Goal: Task Accomplishment & Management: Manage account settings

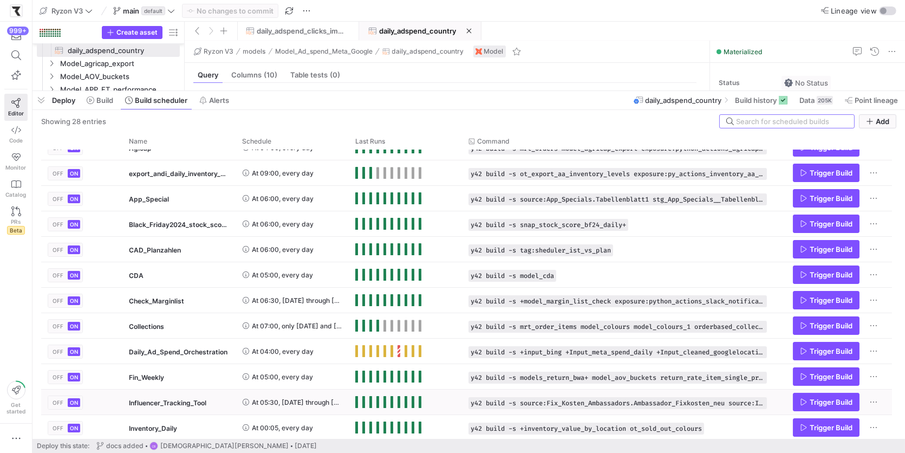
scroll to position [16, 0]
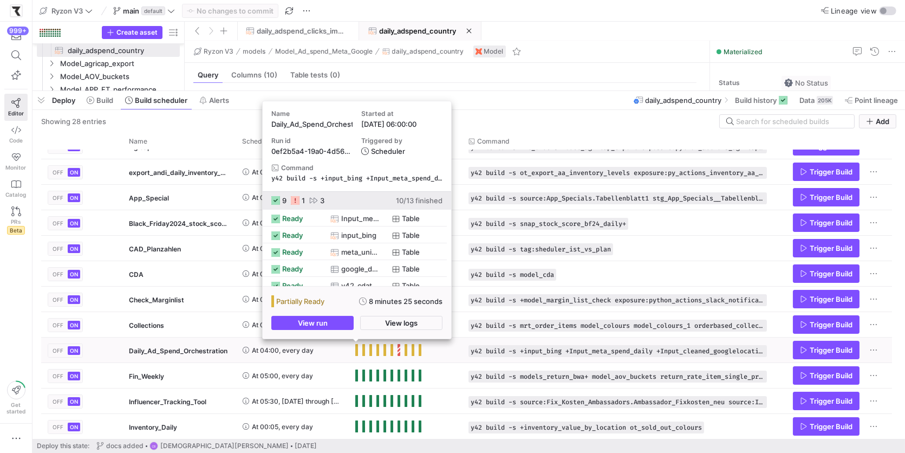
click at [355, 352] on span "Press SPACE to select this row." at bounding box center [356, 350] width 3 height 12
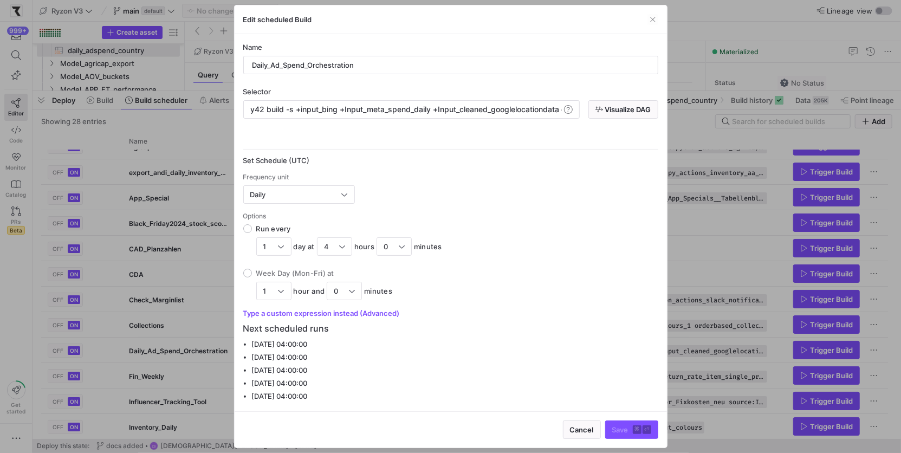
click at [355, 352] on ul "Tuesday 26 August 2025 at 04:00:00 Wednesday 27 August 2025 at 04:00:00 Thursda…" at bounding box center [455, 370] width 406 height 65
click at [652, 20] on span "button" at bounding box center [653, 19] width 11 height 11
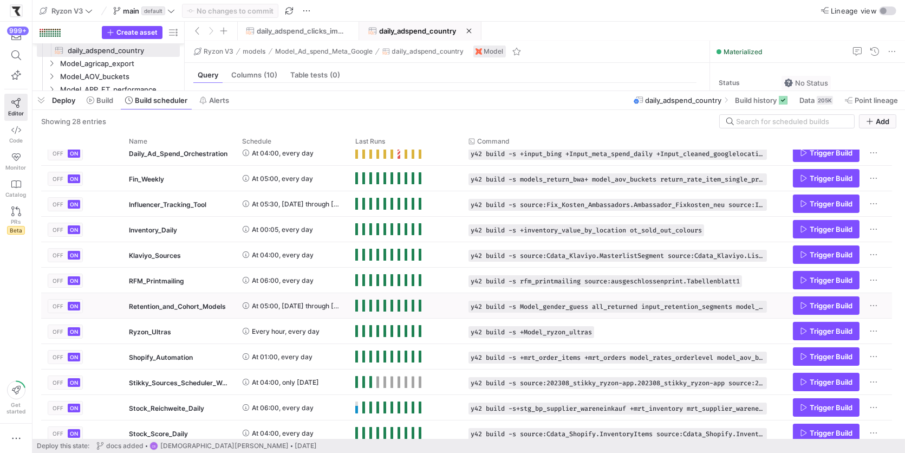
scroll to position [221, 0]
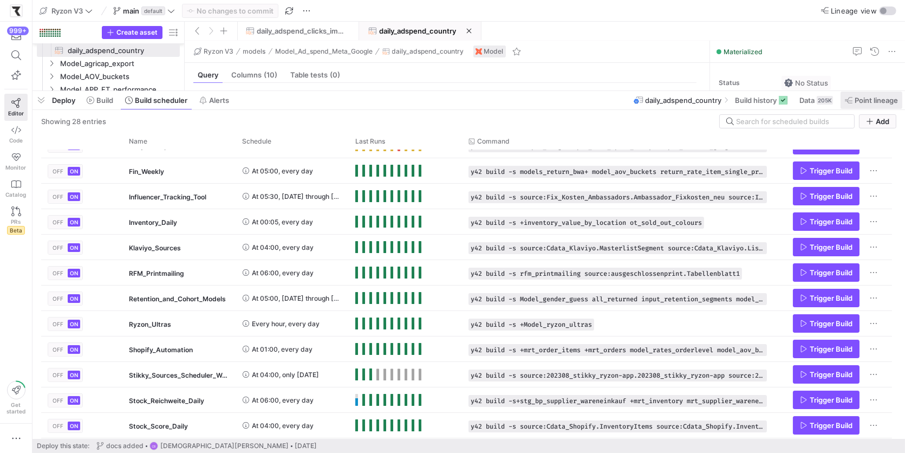
click at [863, 102] on span "Point lineage" at bounding box center [876, 100] width 43 height 9
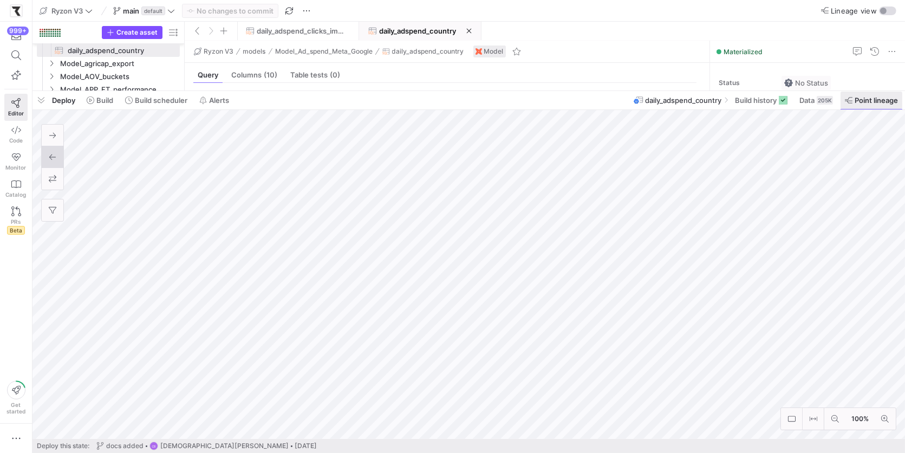
click at [863, 102] on span "Point lineage" at bounding box center [876, 100] width 43 height 9
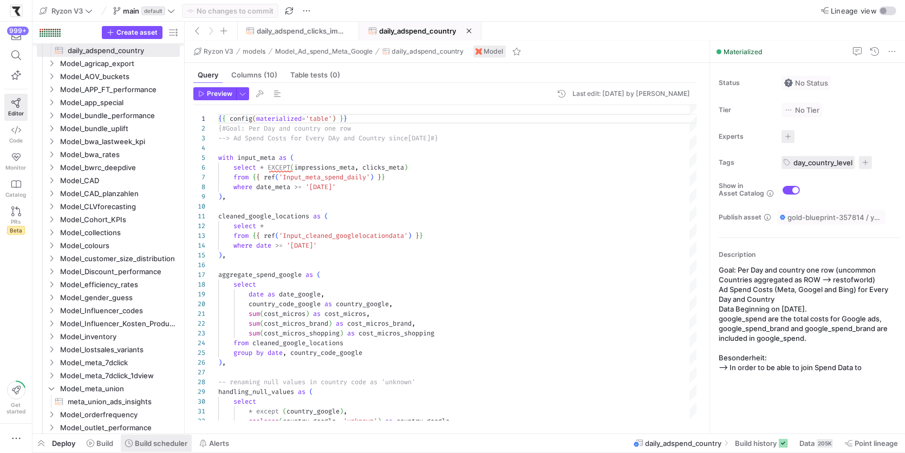
click at [168, 443] on span "Build scheduler" at bounding box center [161, 443] width 53 height 9
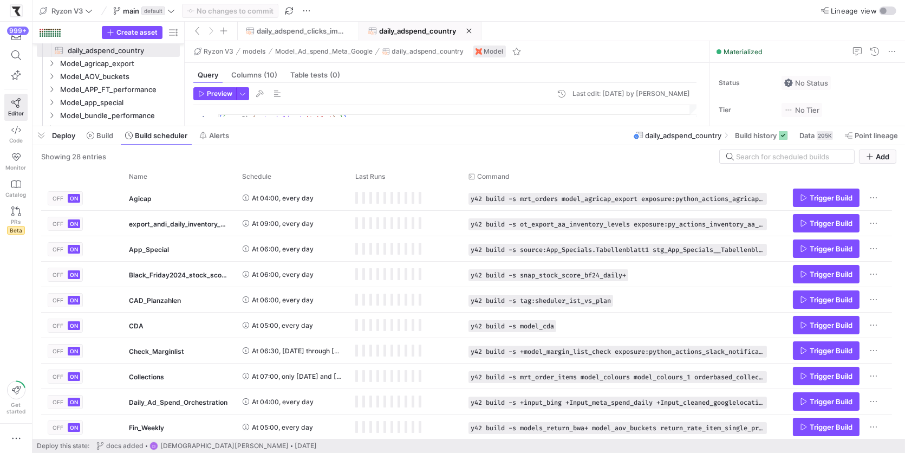
drag, startPoint x: 573, startPoint y: 255, endPoint x: 571, endPoint y: 142, distance: 113.3
click at [580, 124] on div at bounding box center [469, 126] width 873 height 4
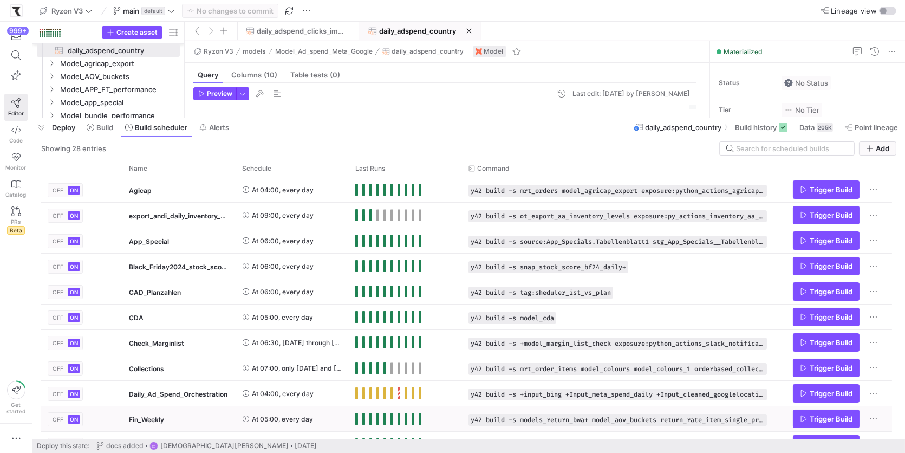
scroll to position [15, 0]
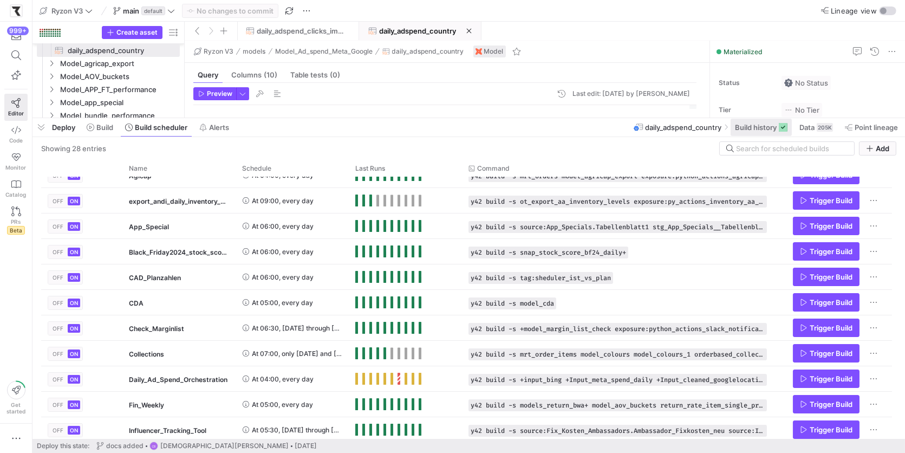
click at [761, 127] on span "Build history" at bounding box center [756, 127] width 42 height 9
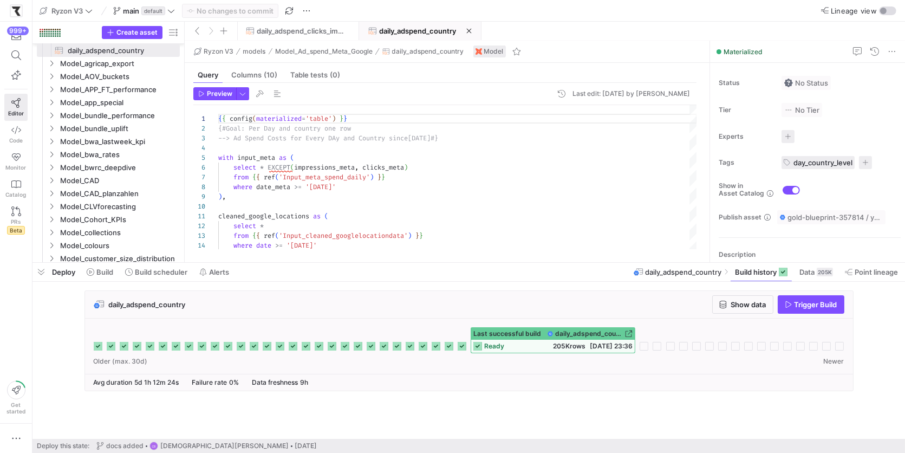
drag, startPoint x: 655, startPoint y: 119, endPoint x: 675, endPoint y: 263, distance: 146.1
click at [675, 263] on div at bounding box center [469, 263] width 873 height 4
click at [274, 24] on span at bounding box center [297, 30] width 121 height 17
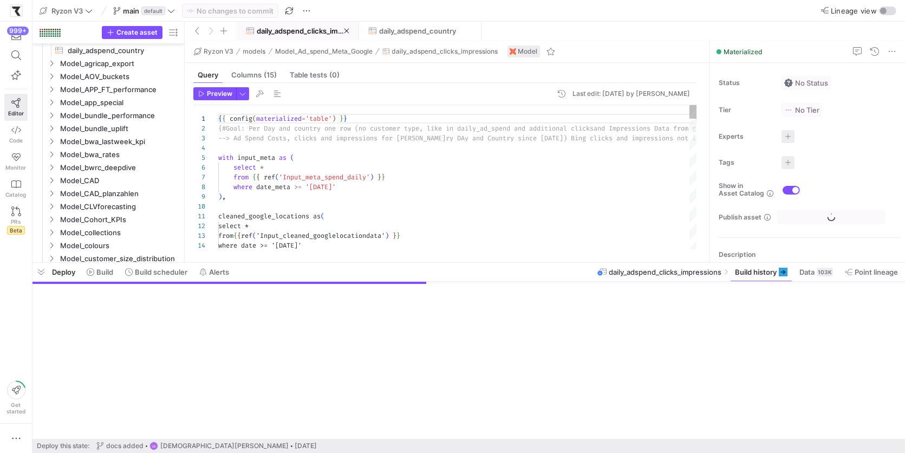
scroll to position [364, 0]
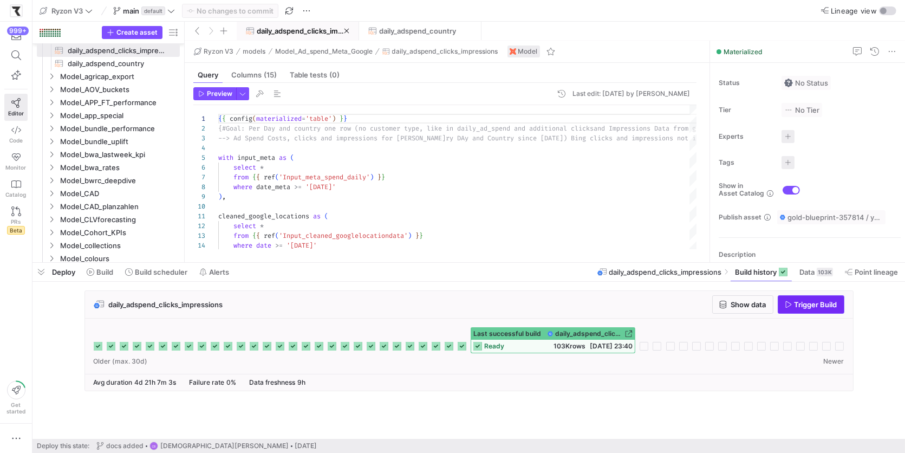
click at [802, 302] on span "Trigger Build" at bounding box center [816, 304] width 43 height 9
click at [410, 27] on span "daily_adspend_country" at bounding box center [417, 31] width 77 height 9
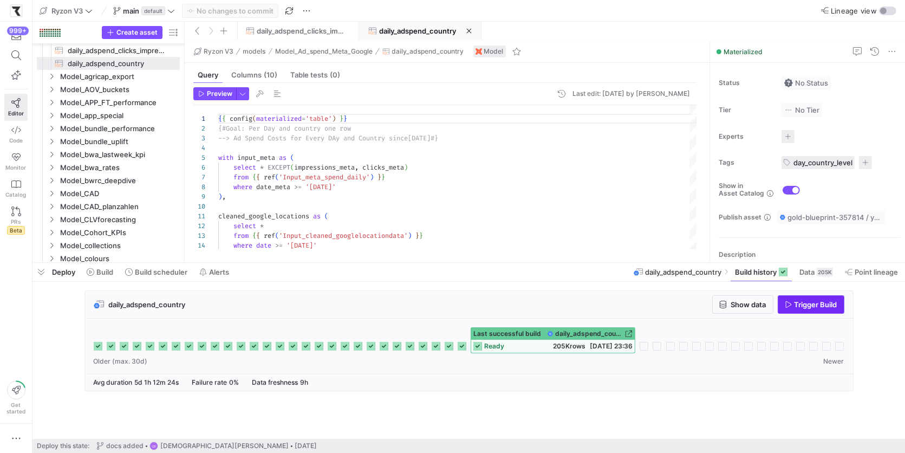
click at [789, 309] on span "button" at bounding box center [812, 304] width 66 height 17
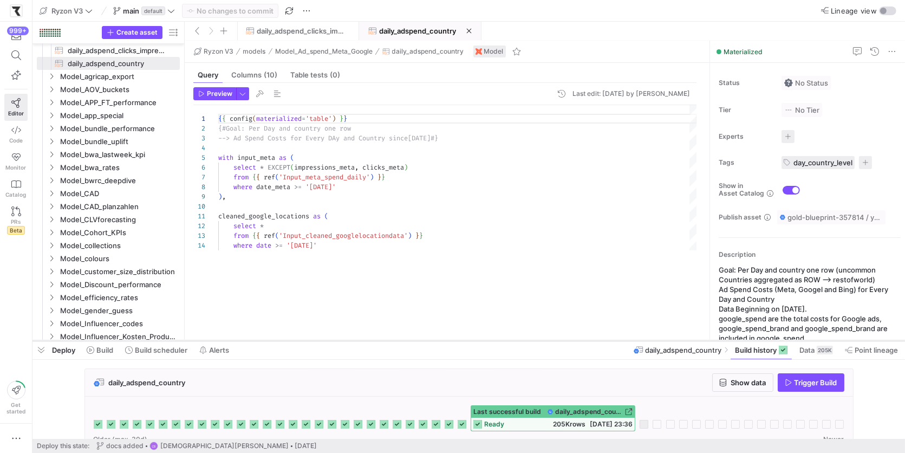
drag, startPoint x: 579, startPoint y: 263, endPoint x: 611, endPoint y: 373, distance: 114.7
click at [611, 343] on div at bounding box center [469, 341] width 873 height 4
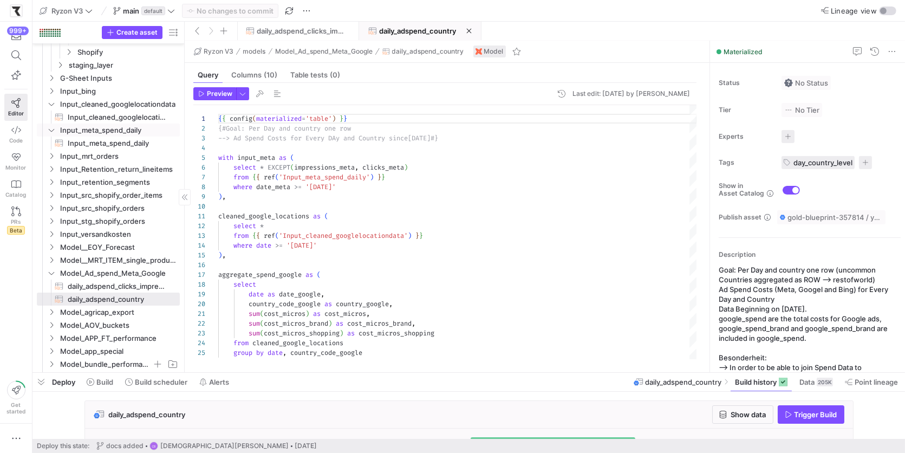
scroll to position [135, 0]
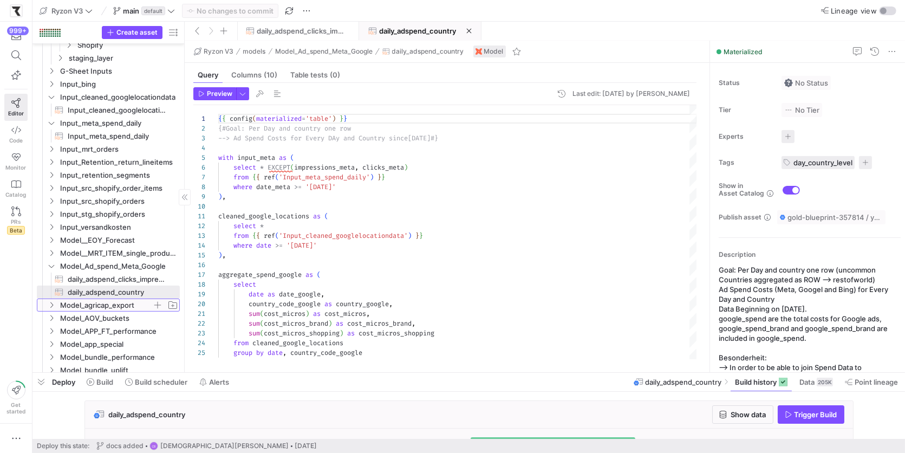
click at [128, 306] on span "Model_agricap_export" at bounding box center [106, 305] width 92 height 12
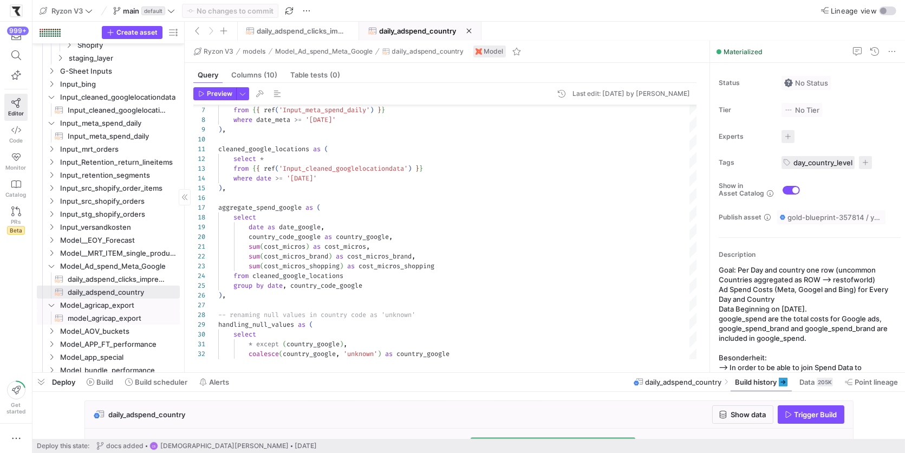
click at [137, 315] on span "model_agricap_export​​​​​​​​​​" at bounding box center [118, 318] width 100 height 12
type textarea "{# GOAL: Sales Data on BWA-Logic. On Date and Country #} {{ config(materialized…"
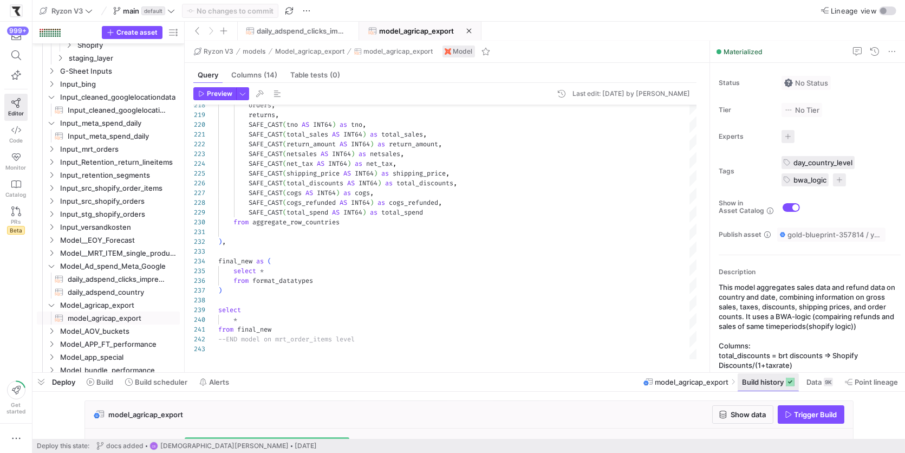
click at [774, 379] on span "Build history" at bounding box center [763, 382] width 42 height 9
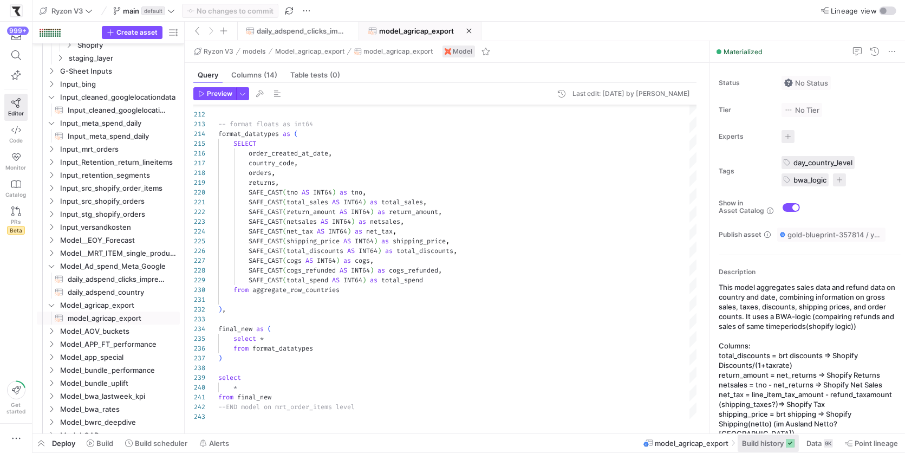
click at [752, 443] on span "Build history" at bounding box center [763, 443] width 42 height 9
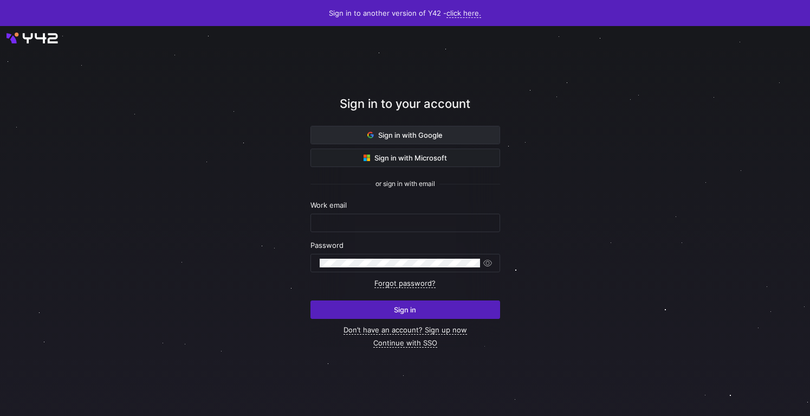
click at [455, 139] on span at bounding box center [405, 134] width 189 height 17
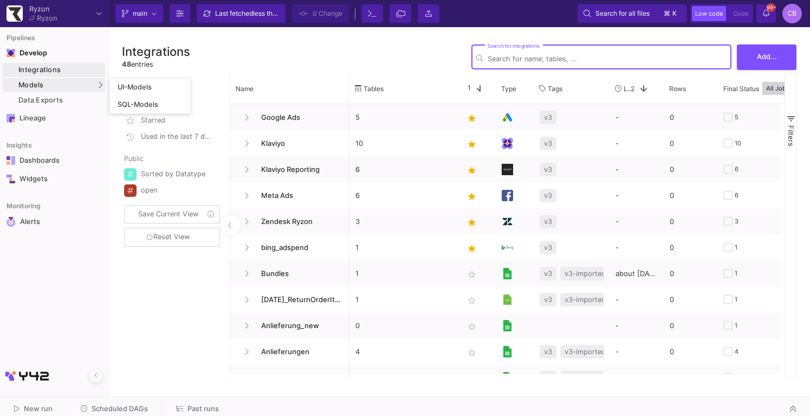
click at [46, 85] on div "Models" at bounding box center [54, 85] width 102 height 14
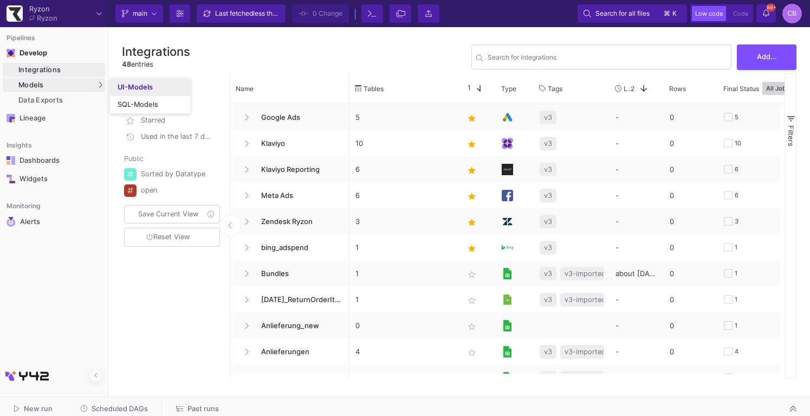
click at [166, 82] on link "UI-Models" at bounding box center [150, 87] width 80 height 17
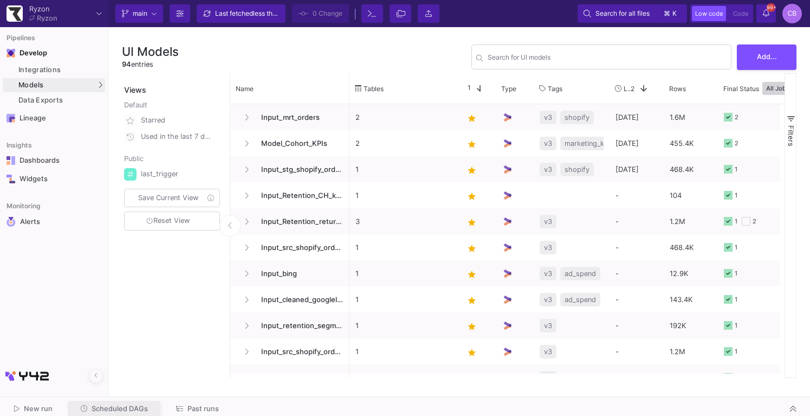
click at [96, 409] on span "Scheduled DAGs" at bounding box center [120, 408] width 56 height 8
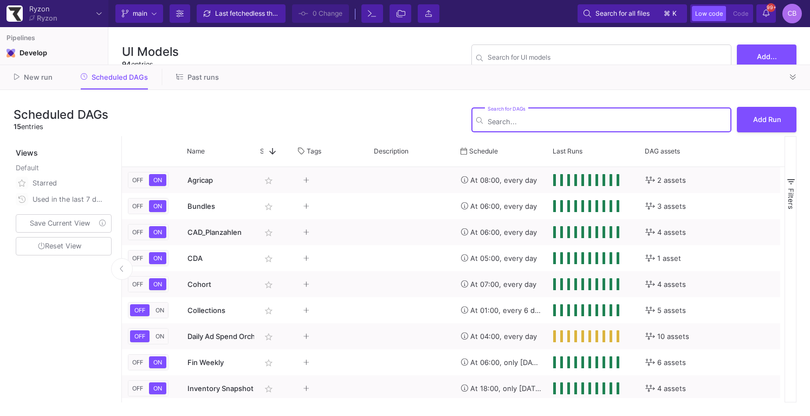
drag, startPoint x: 428, startPoint y: 89, endPoint x: 439, endPoint y: 64, distance: 28.1
click at [439, 64] on as-split "Ryzon Ryzon Current branch main Branch Options Last fetched less than a minute …" at bounding box center [405, 208] width 810 height 416
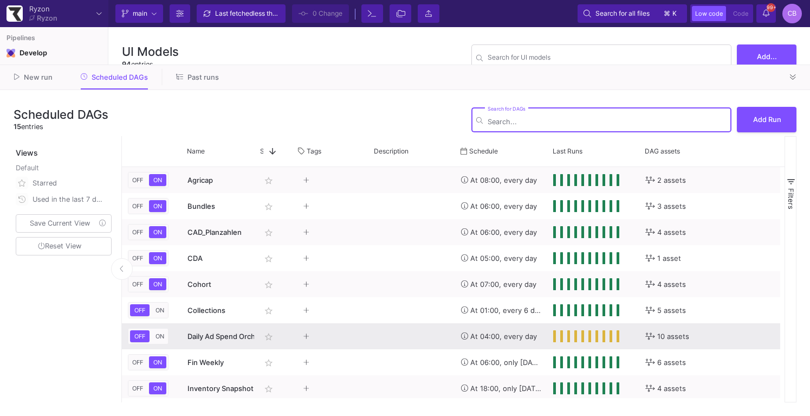
click at [378, 344] on div "Press SPACE to select this row." at bounding box center [411, 336] width 87 height 26
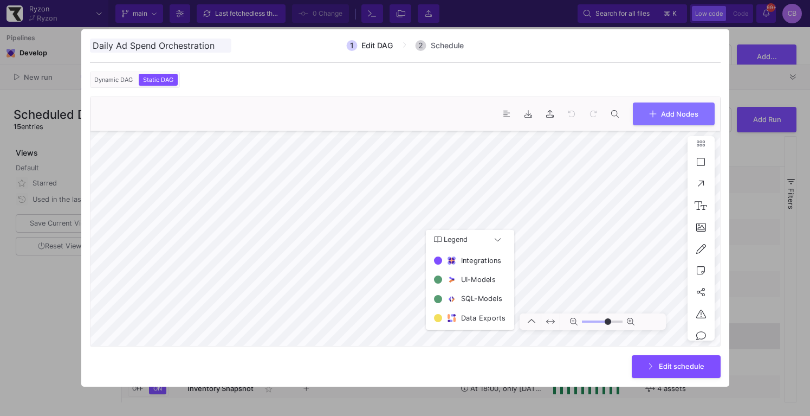
type input "0"
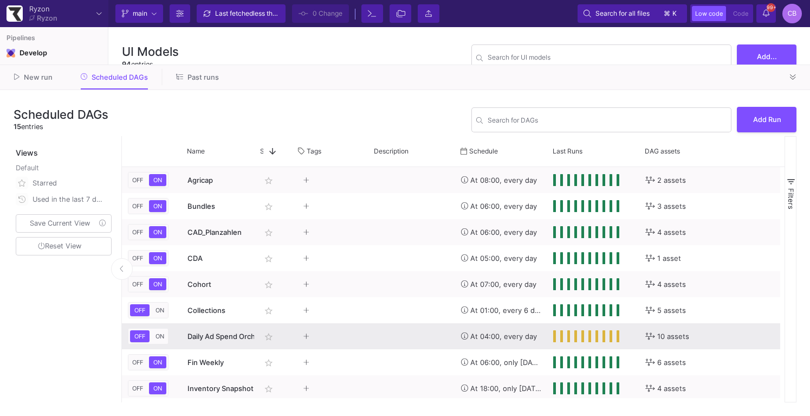
click at [157, 338] on span "ON" at bounding box center [159, 336] width 13 height 8
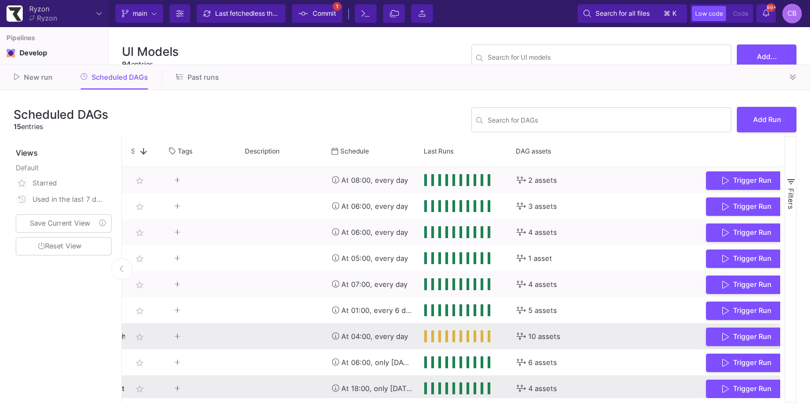
scroll to position [66, 0]
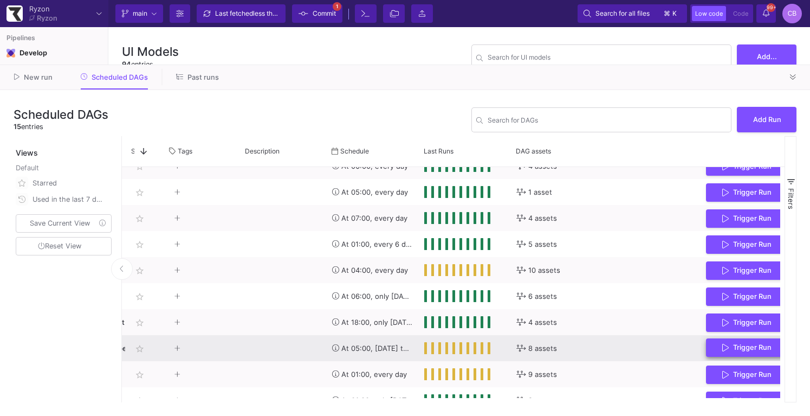
click at [726, 355] on button "Trigger Run" at bounding box center [747, 347] width 82 height 19
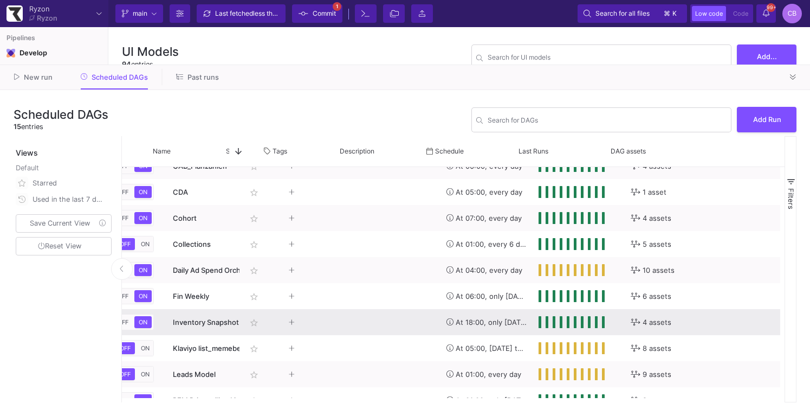
scroll to position [0, 0]
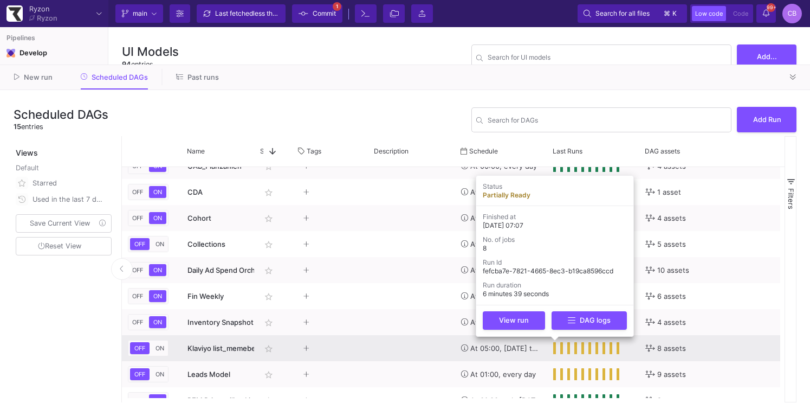
click at [554, 349] on span "Press SPACE to select this row." at bounding box center [555, 348] width 4 height 12
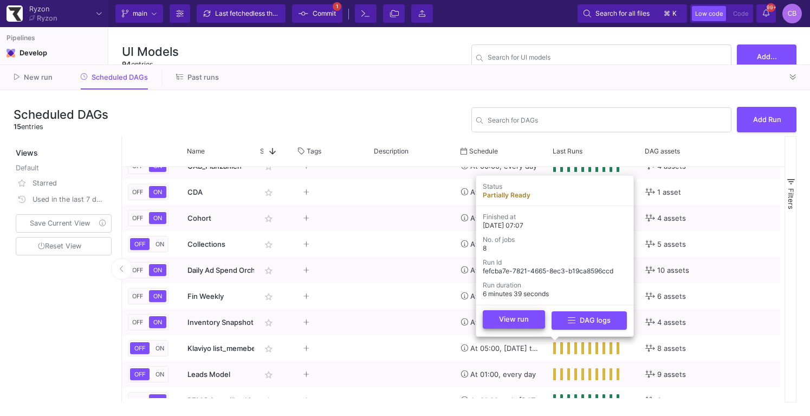
click at [528, 319] on button "View run" at bounding box center [514, 319] width 62 height 18
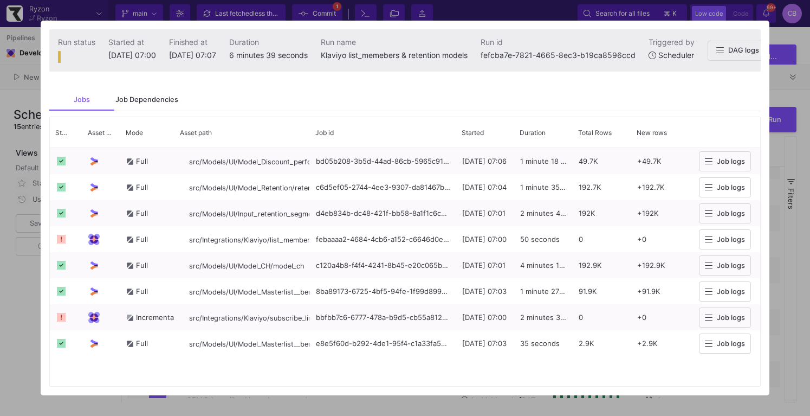
click at [141, 104] on div "Job Dependencies" at bounding box center [146, 99] width 63 height 9
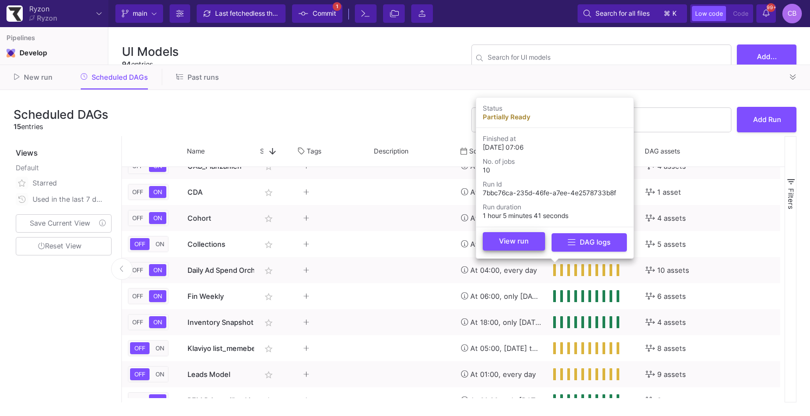
click at [535, 246] on button "View run" at bounding box center [514, 241] width 62 height 18
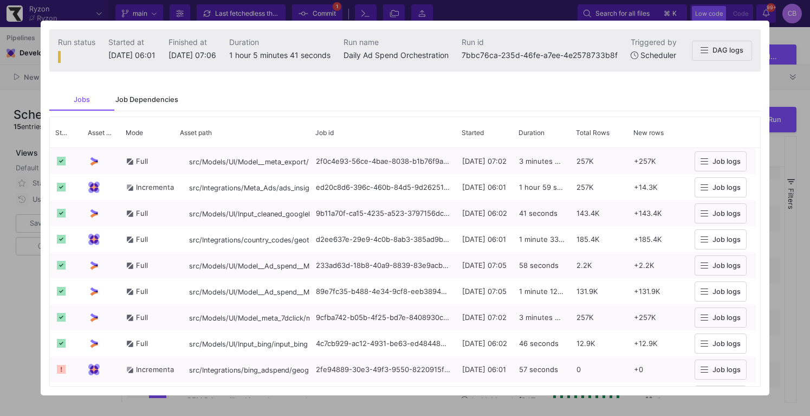
click at [160, 101] on div "Job Dependencies" at bounding box center [146, 99] width 63 height 9
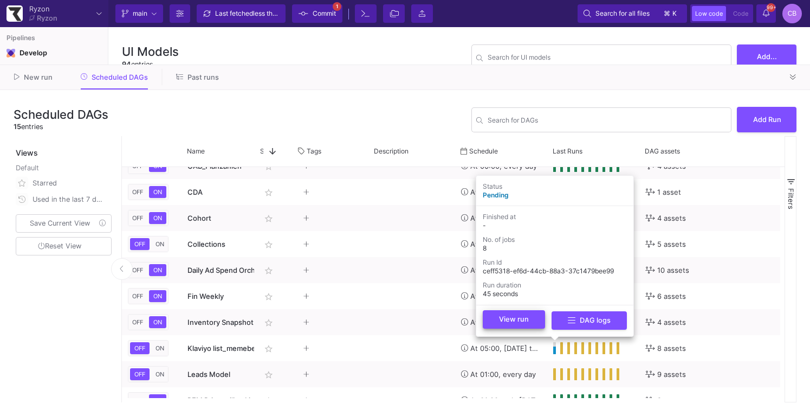
click at [528, 326] on button "View run" at bounding box center [514, 319] width 62 height 18
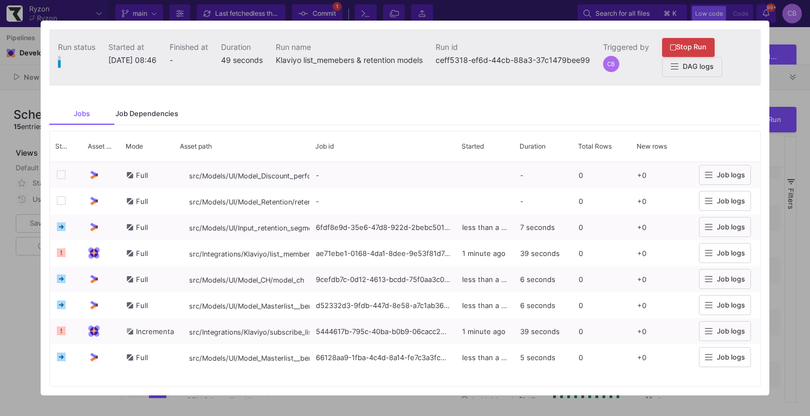
click at [147, 112] on div "Job Dependencies" at bounding box center [146, 113] width 63 height 9
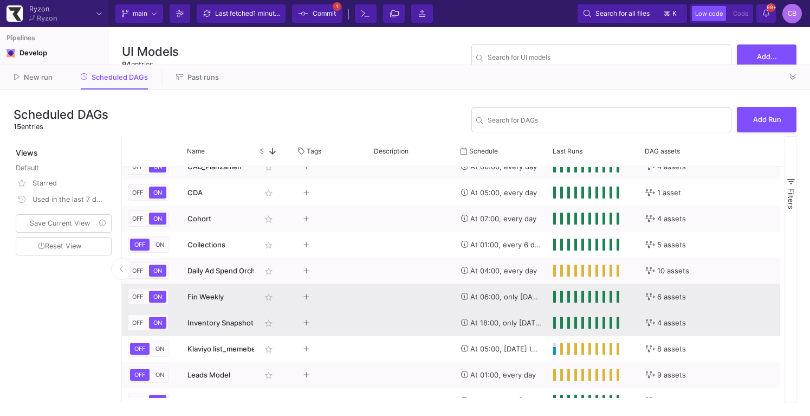
scroll to position [80, 0]
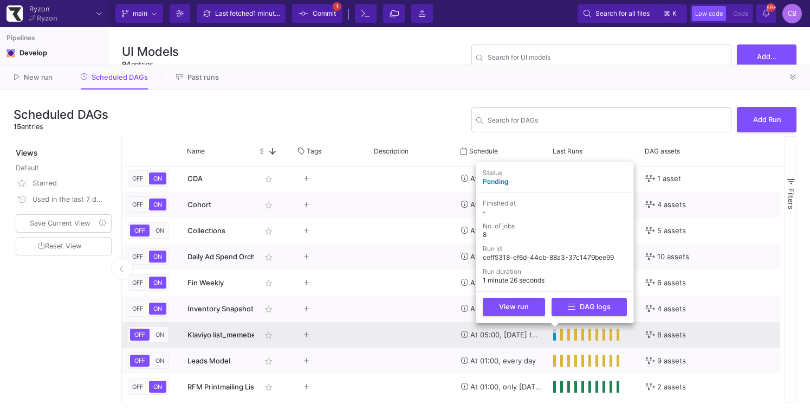
click at [554, 336] on span "Press SPACE to select this row." at bounding box center [555, 334] width 4 height 12
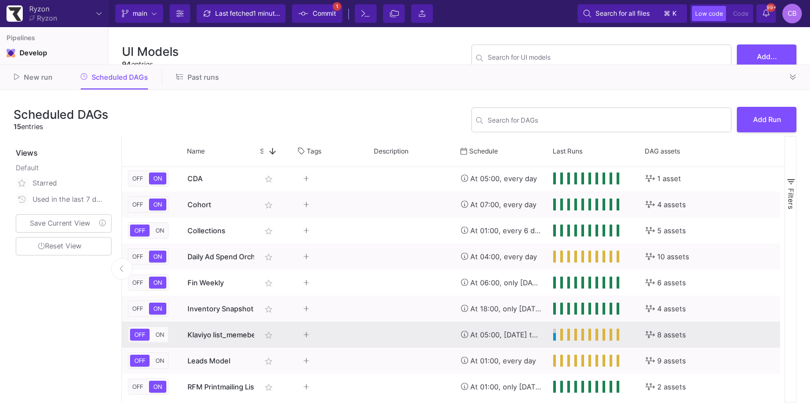
click at [542, 335] on div "At 05:00, [DATE] through [DATE]" at bounding box center [501, 334] width 92 height 26
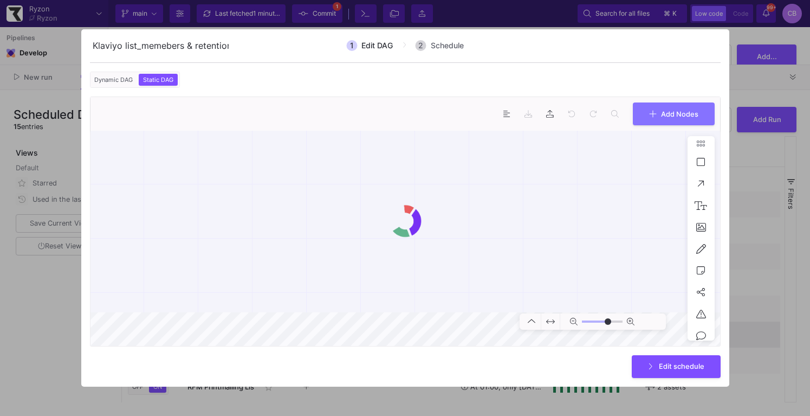
scroll to position [0, 40]
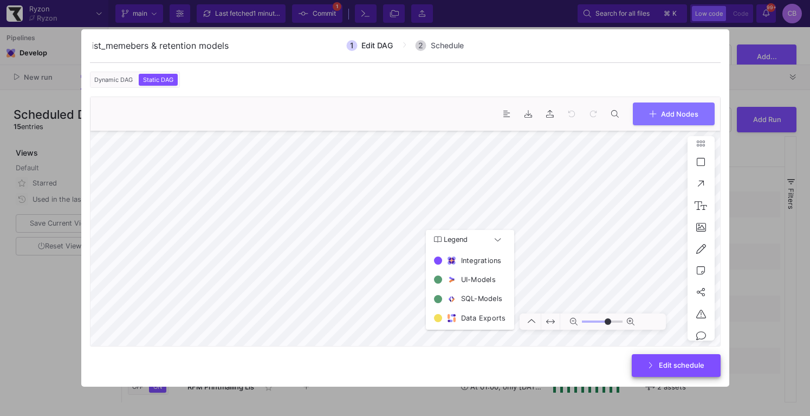
type input "0"
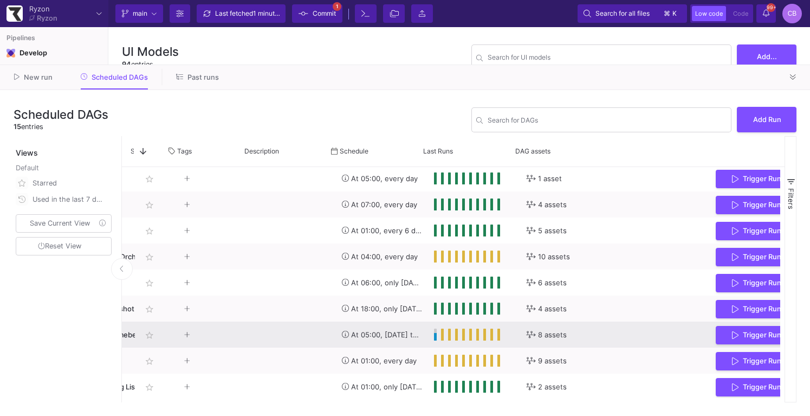
scroll to position [0, 140]
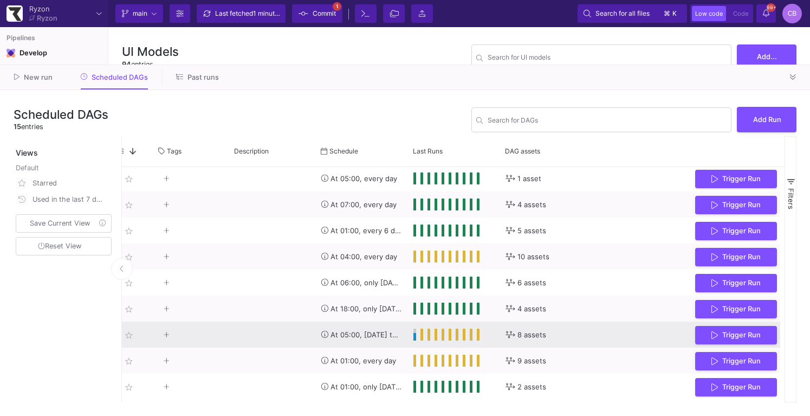
click at [398, 333] on div "At 05:00, [DATE] through [DATE]" at bounding box center [361, 334] width 80 height 25
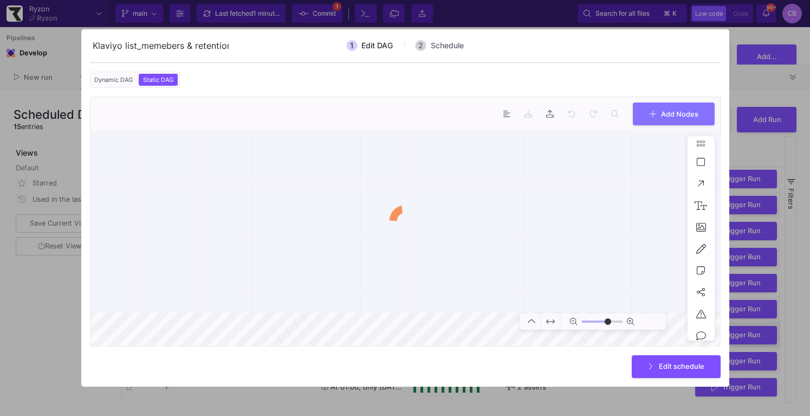
scroll to position [0, 40]
type input "0"
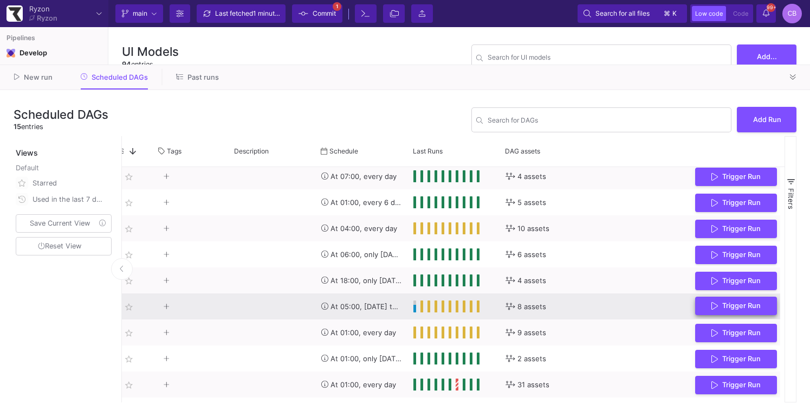
scroll to position [0, 184]
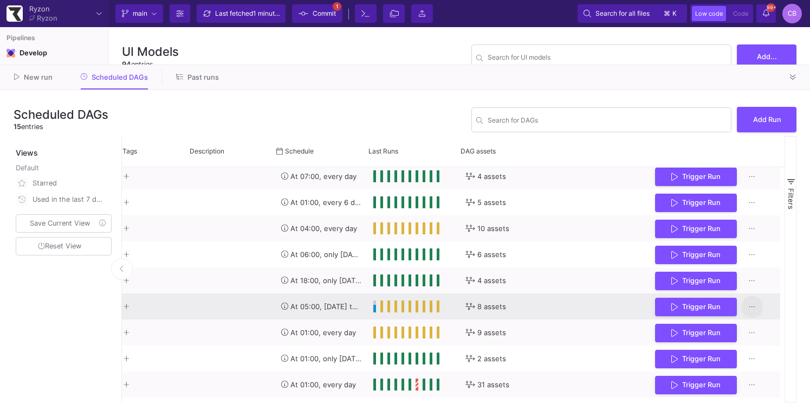
click at [749, 308] on icon "Press SPACE to select this row." at bounding box center [752, 306] width 6 height 7
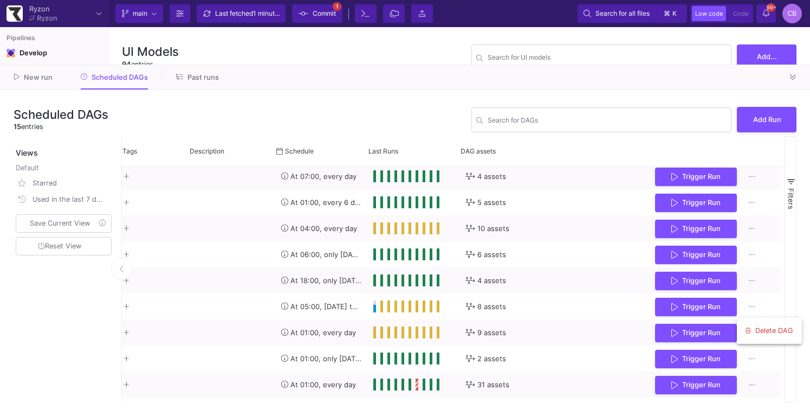
click at [428, 284] on div at bounding box center [405, 208] width 810 height 416
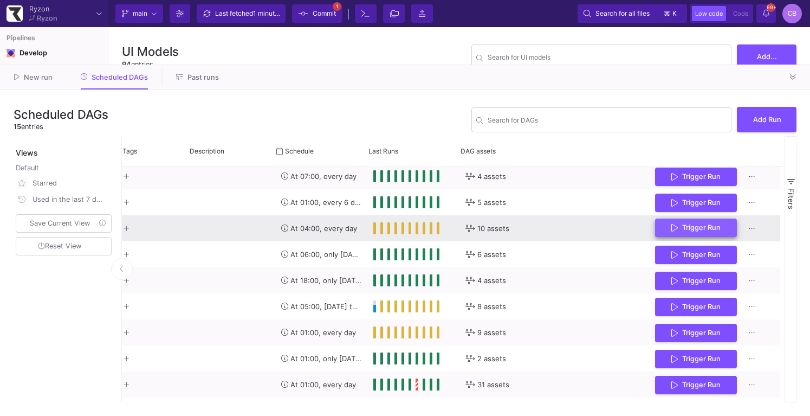
click at [671, 226] on icon "Press SPACE to select this row." at bounding box center [674, 227] width 7 height 9
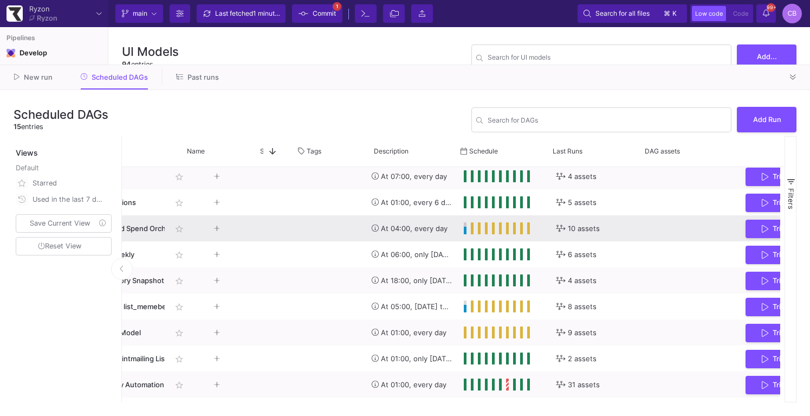
scroll to position [0, 0]
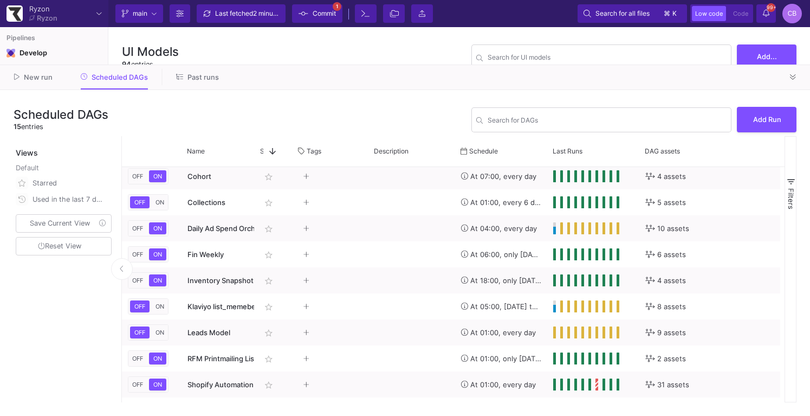
click at [330, 19] on span "Commit" at bounding box center [324, 13] width 23 height 16
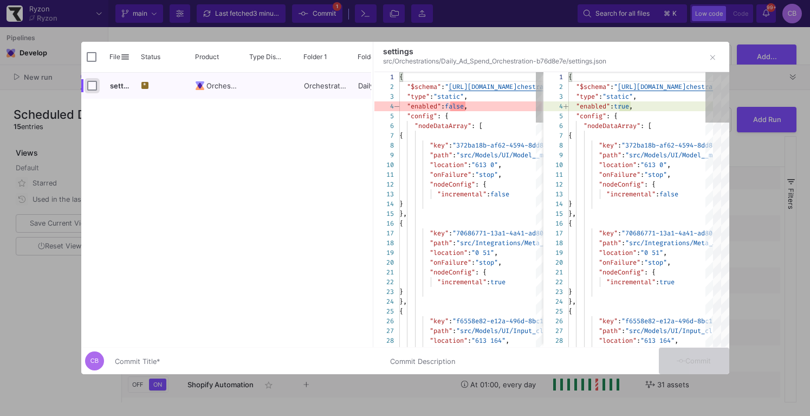
click at [89, 88] on input "Press Space to toggle row selection (unchecked)" at bounding box center [92, 86] width 10 height 10
checkbox input "true"
click at [217, 361] on input "Commit Title *" at bounding box center [246, 361] width 262 height 9
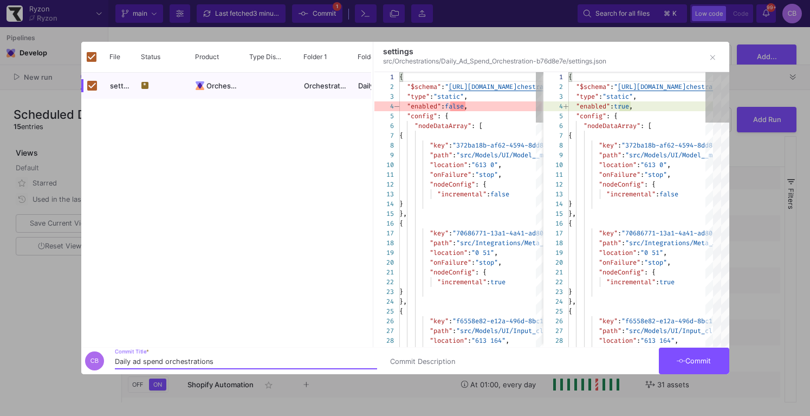
type input "Daily ad spend orchestrations"
click at [714, 355] on button "Commit" at bounding box center [694, 360] width 70 height 27
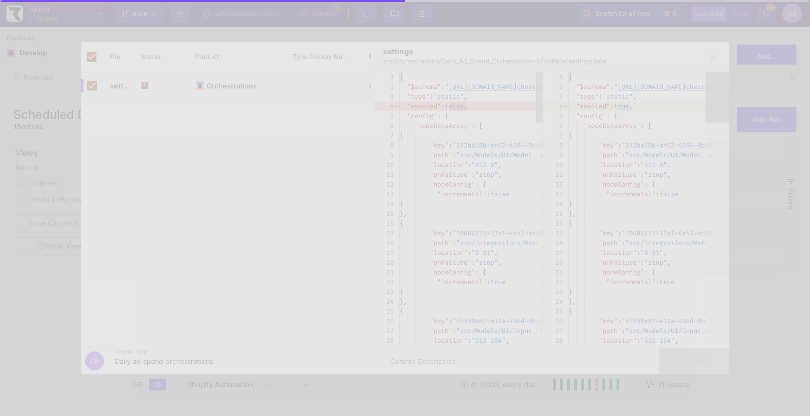
checkbox input "false"
